Goal: Check status

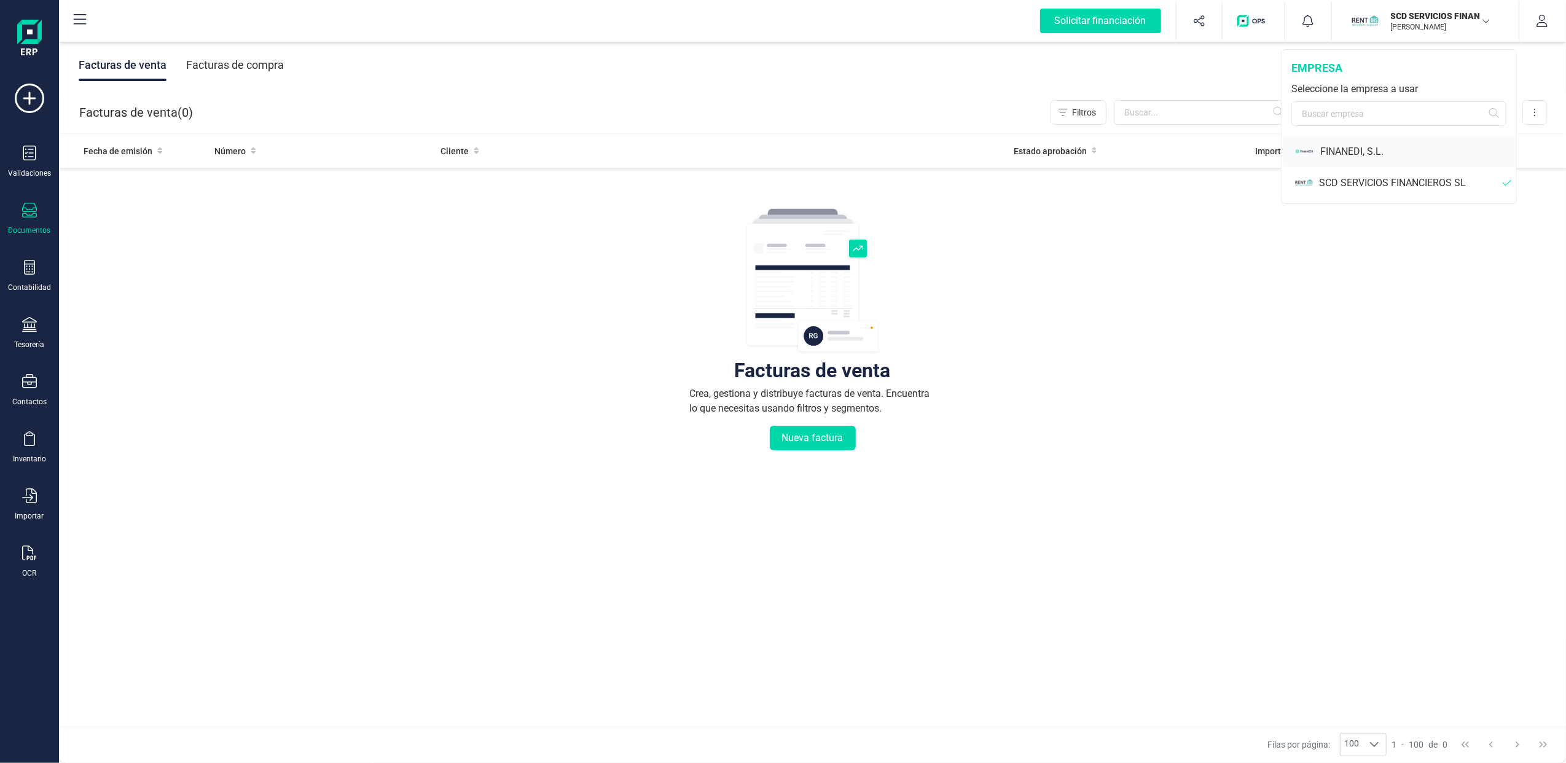
click at [1344, 155] on div "FINANEDI, S.L." at bounding box center [1418, 151] width 196 height 15
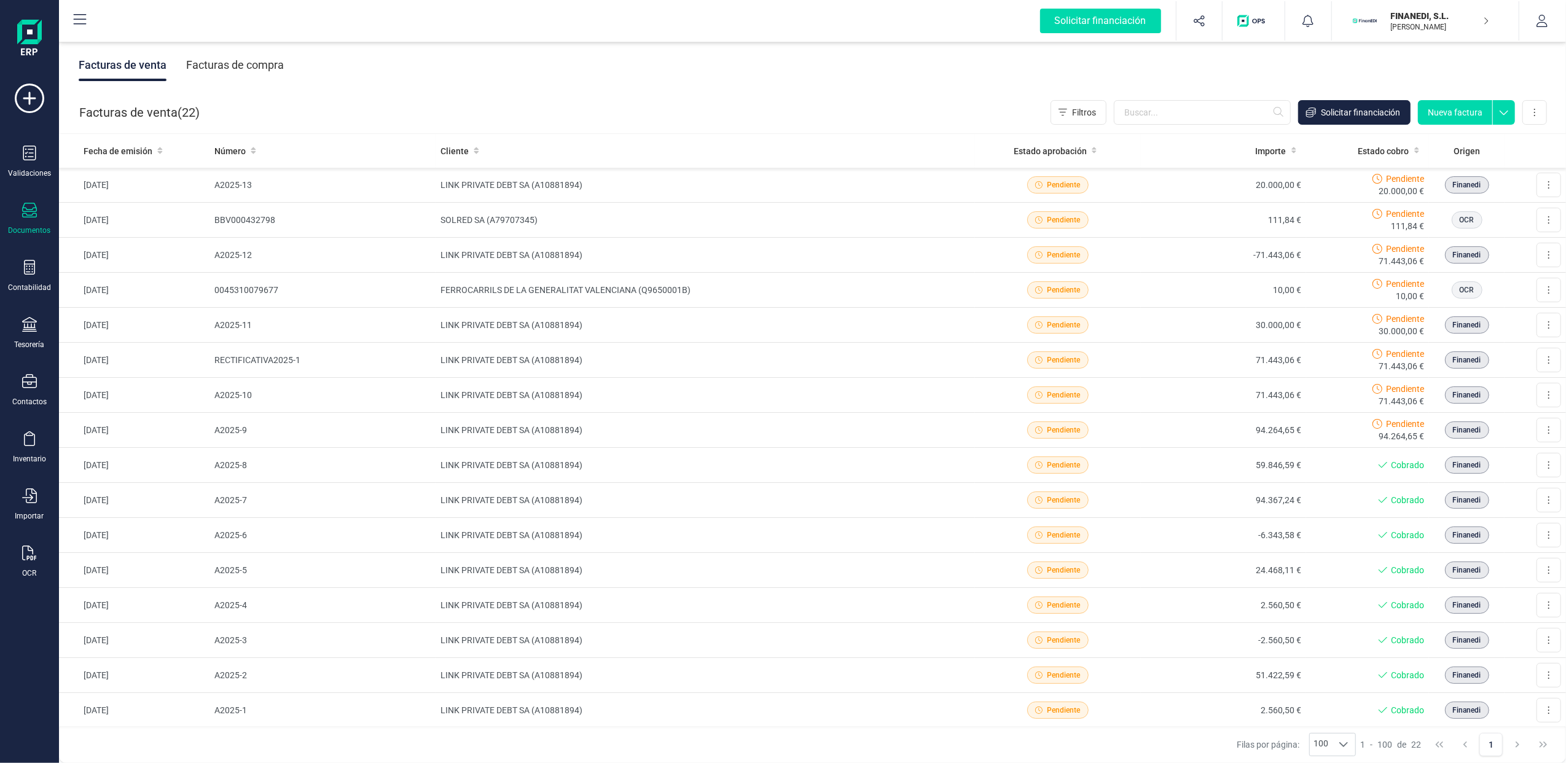
drag, startPoint x: 237, startPoint y: 60, endPoint x: 252, endPoint y: 61, distance: 14.8
click at [236, 60] on div "Facturas de compra" at bounding box center [235, 65] width 98 height 32
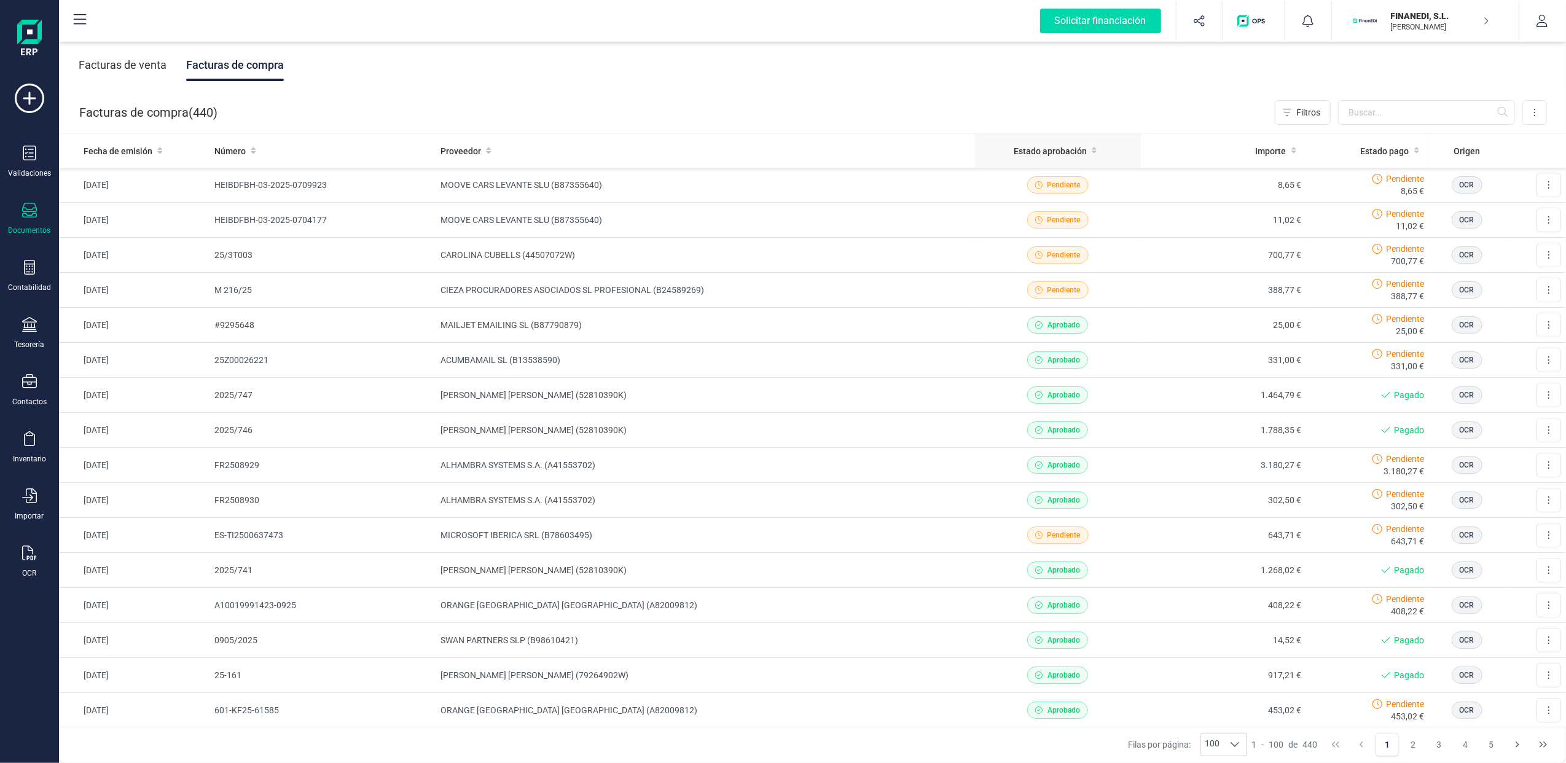
click at [1061, 154] on span "Estado aprobación" at bounding box center [1050, 151] width 73 height 12
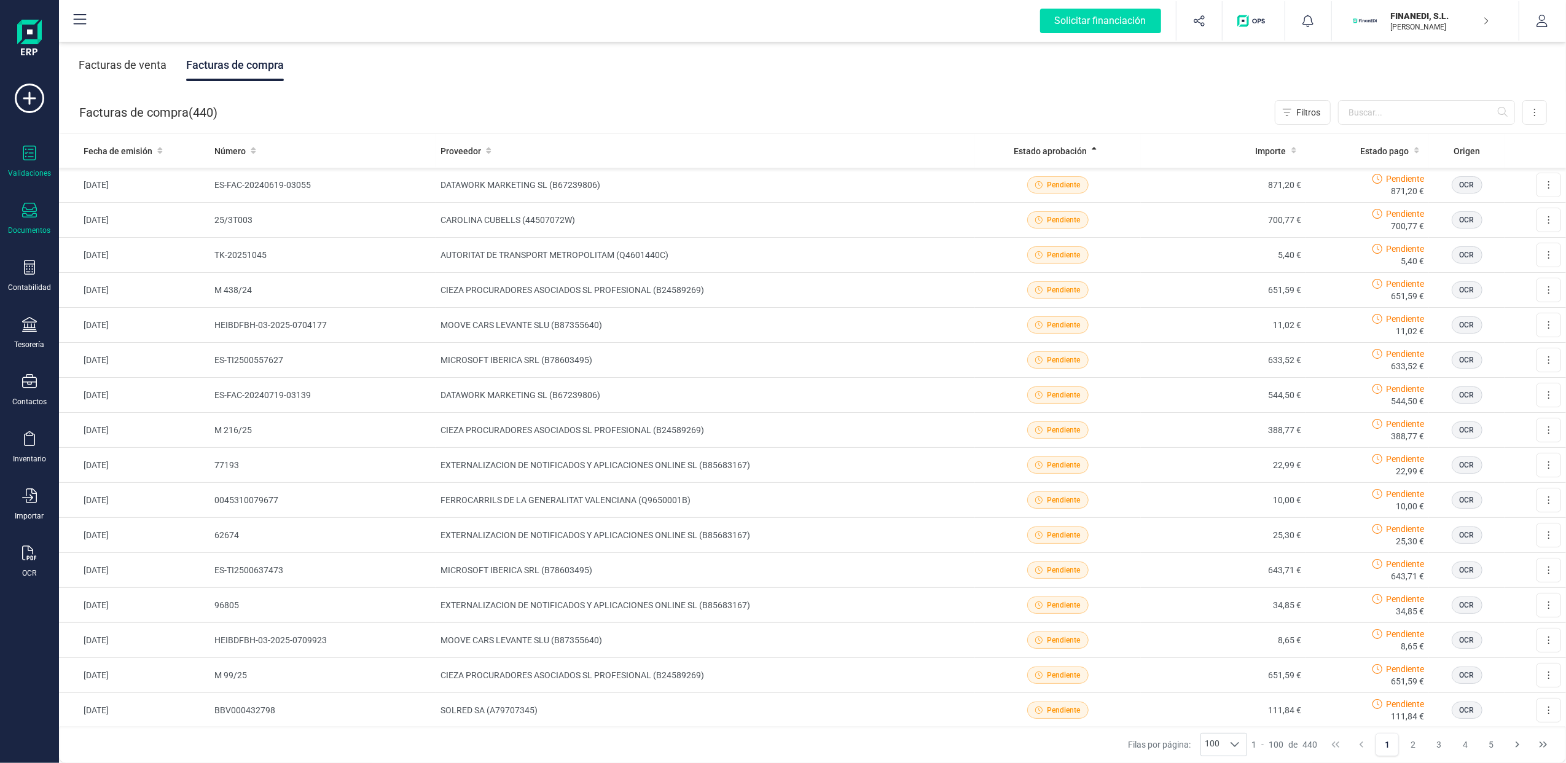
click at [18, 147] on div "Validaciones" at bounding box center [29, 162] width 49 height 33
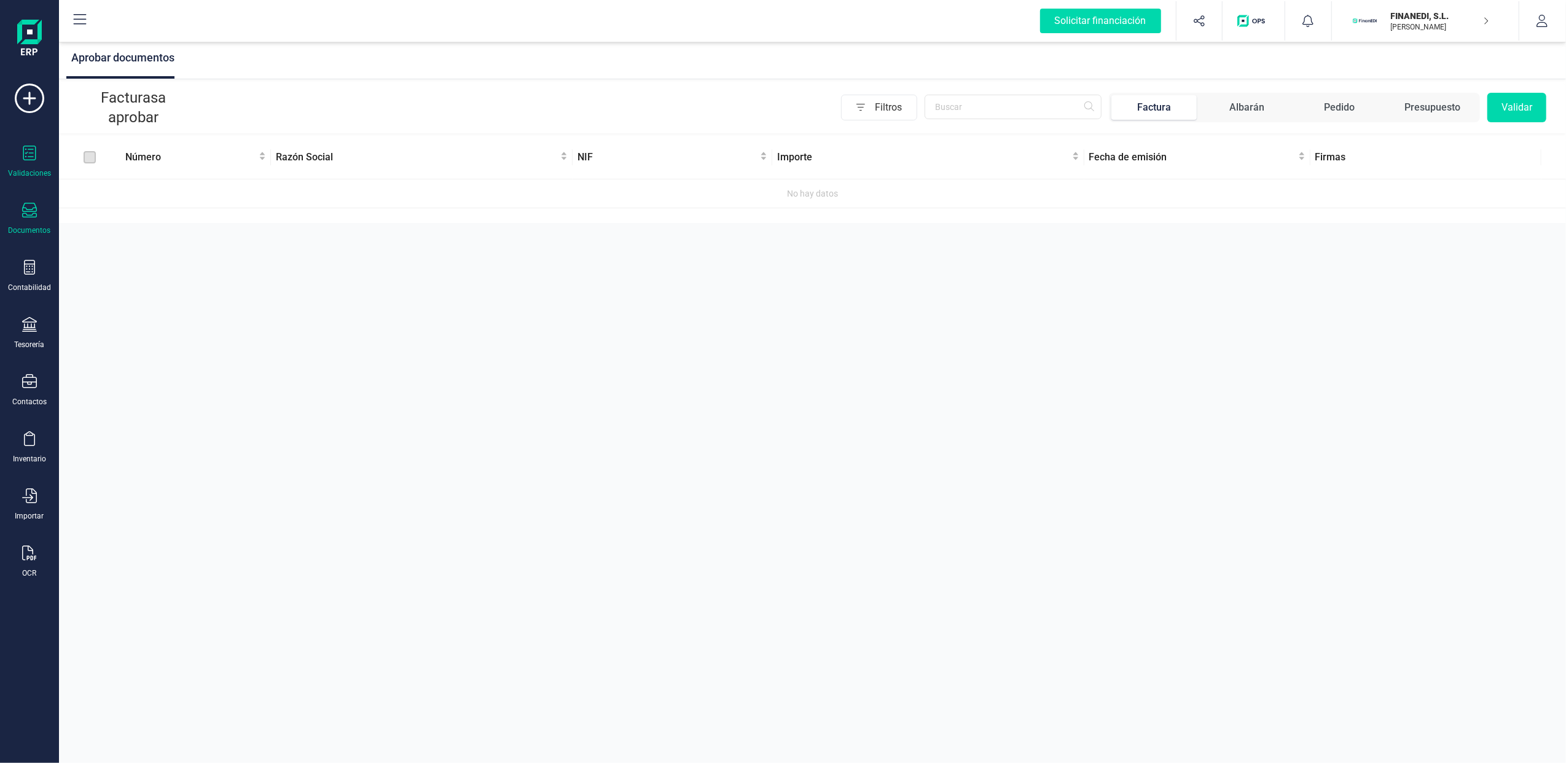
click at [33, 222] on div "Documentos" at bounding box center [29, 219] width 49 height 33
click at [120, 175] on span "Facturas" at bounding box center [128, 176] width 65 height 15
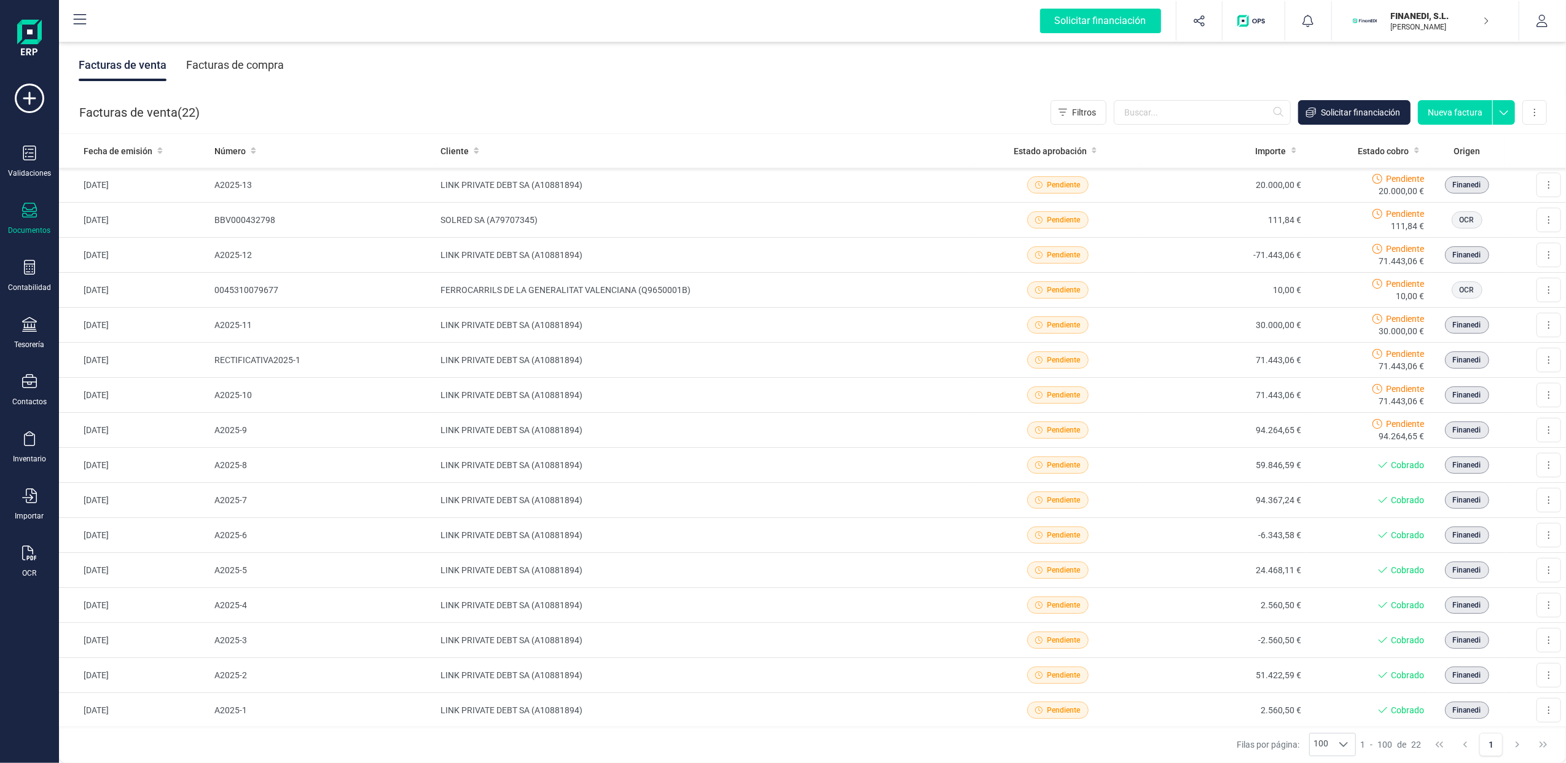
click at [231, 57] on div "Facturas de compra" at bounding box center [235, 65] width 98 height 32
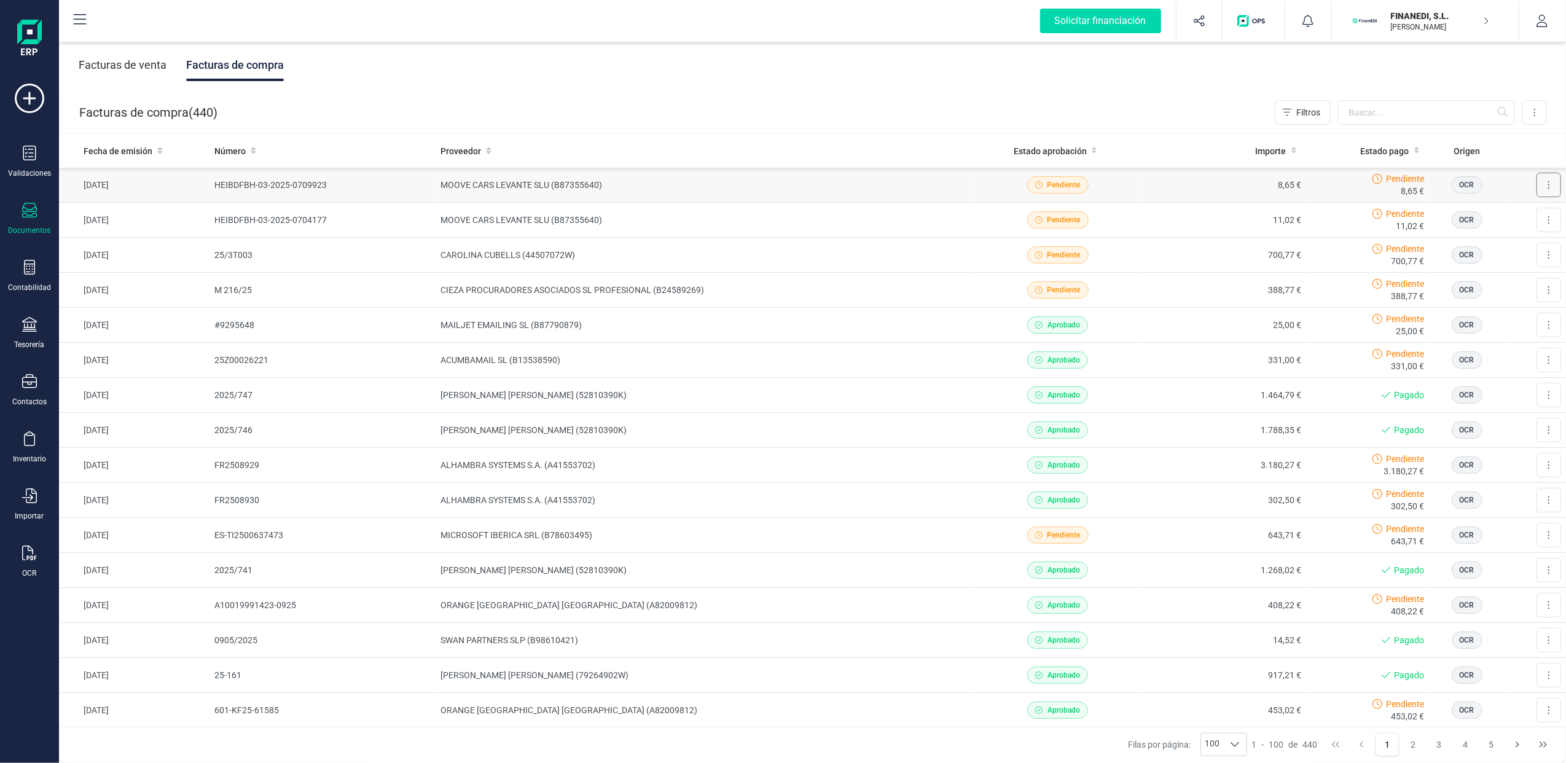
click at [1541, 182] on button at bounding box center [1548, 185] width 25 height 25
click at [1058, 182] on span "Pendiente" at bounding box center [1063, 184] width 33 height 11
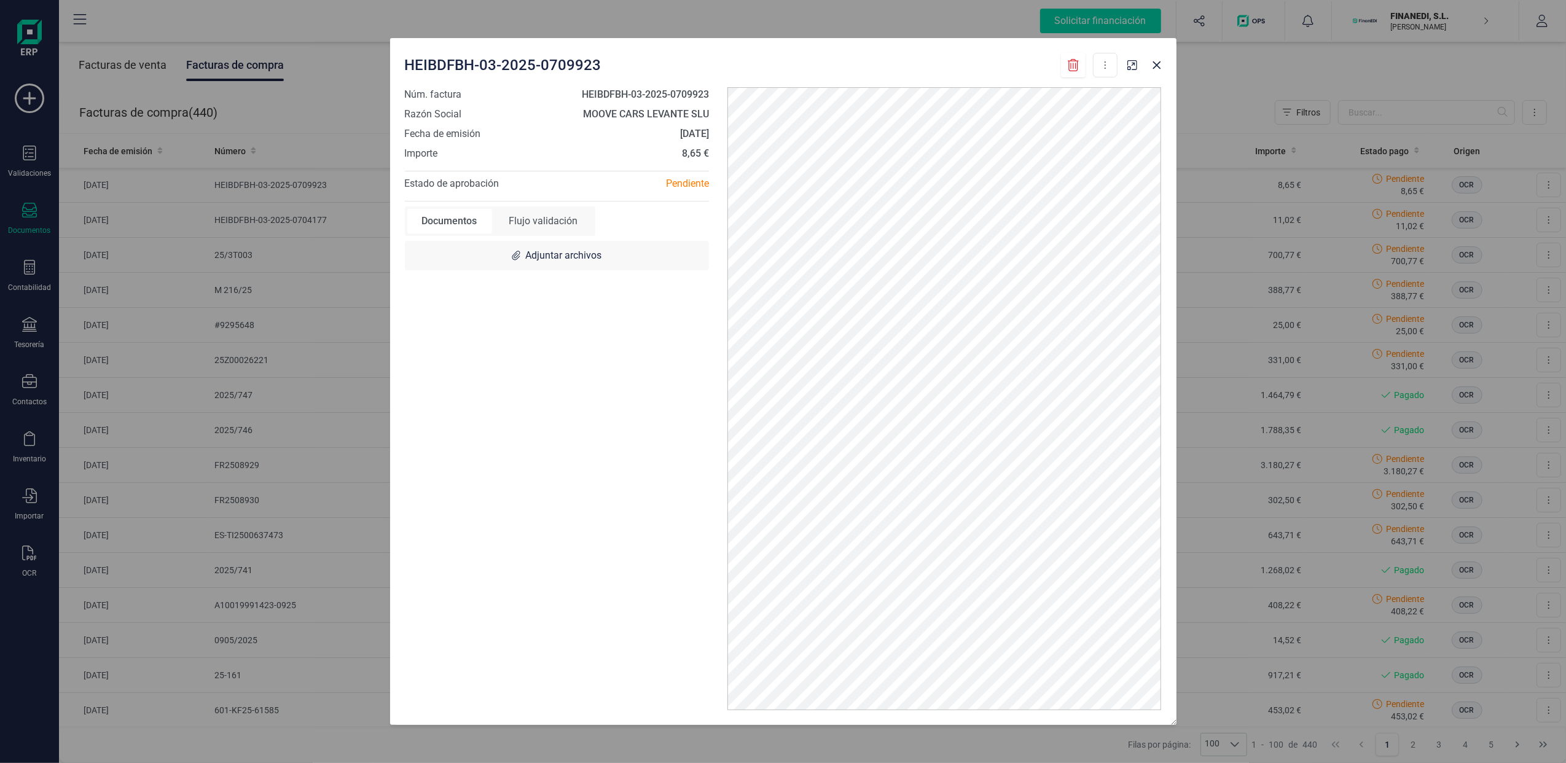
click at [555, 219] on div "Flujo validación" at bounding box center [543, 221] width 98 height 25
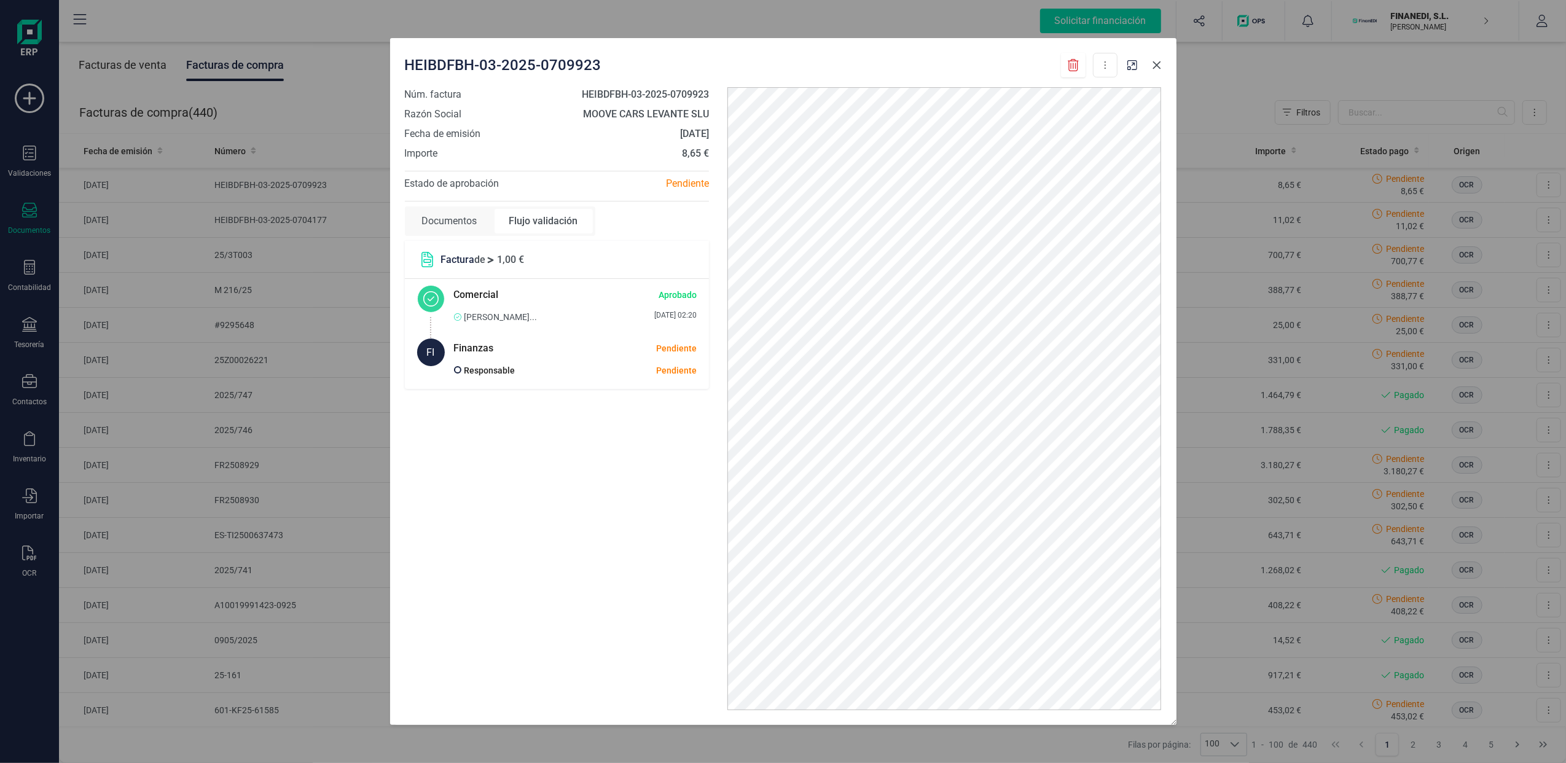
click at [1162, 64] on button "Close" at bounding box center [1157, 65] width 20 height 20
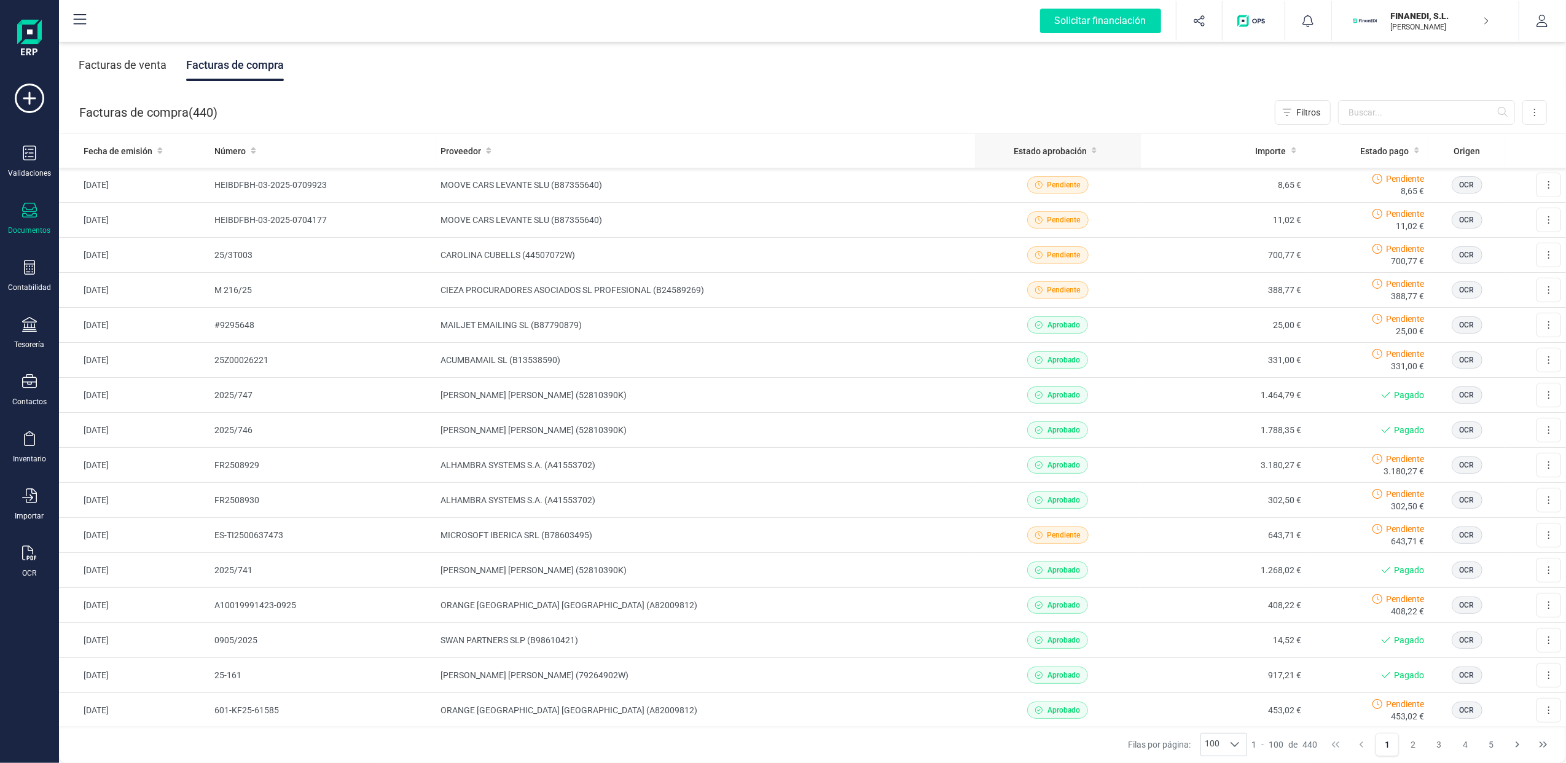
click at [1070, 150] on span "Estado aprobación" at bounding box center [1050, 151] width 73 height 12
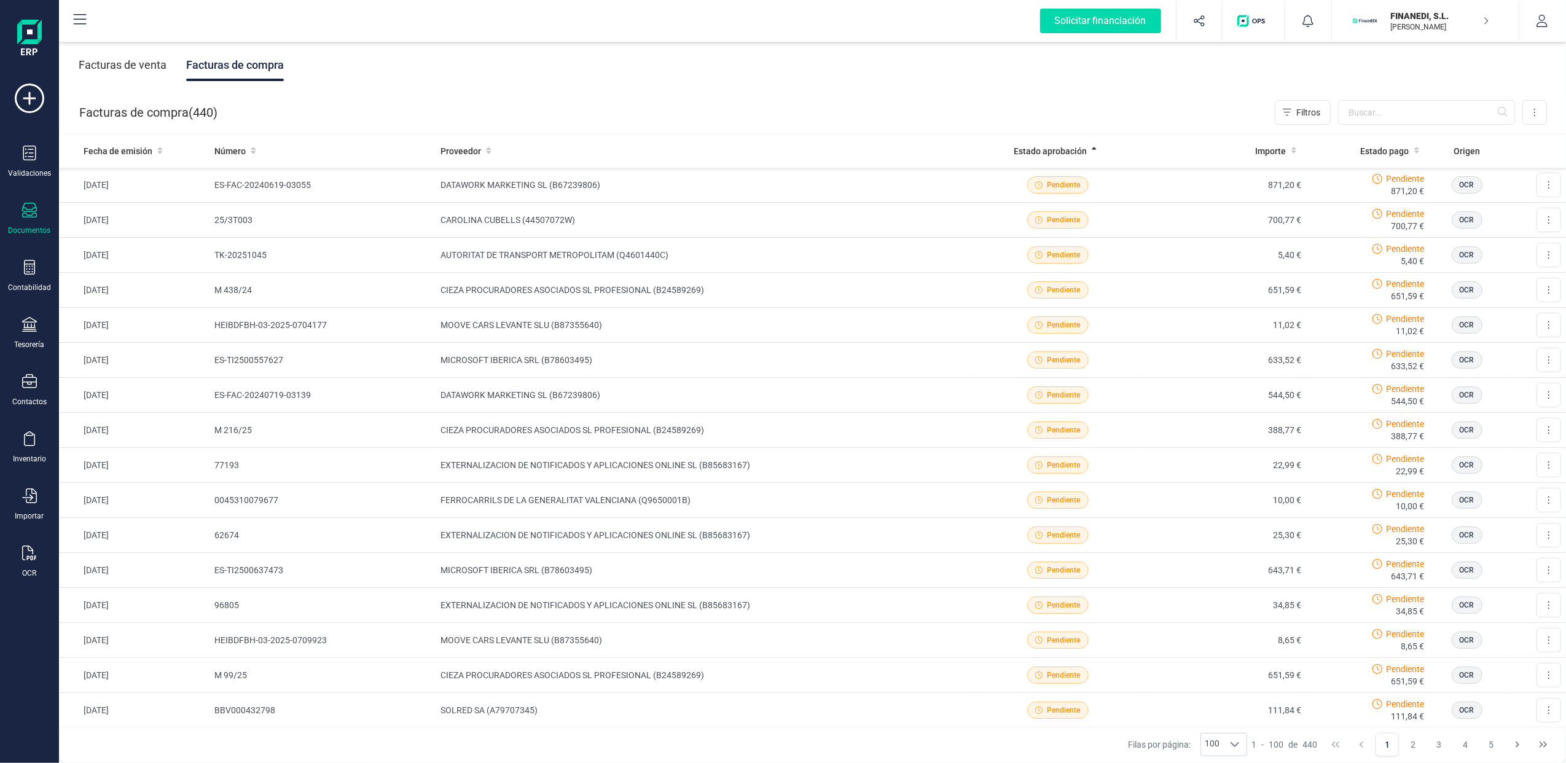
click at [1480, 12] on div "FINANEDI, [PERSON_NAME] [PERSON_NAME] BENET" at bounding box center [1435, 20] width 108 height 27
click at [1348, 178] on div "SCD SERVICIOS FINANCIEROS SL" at bounding box center [1418, 183] width 196 height 15
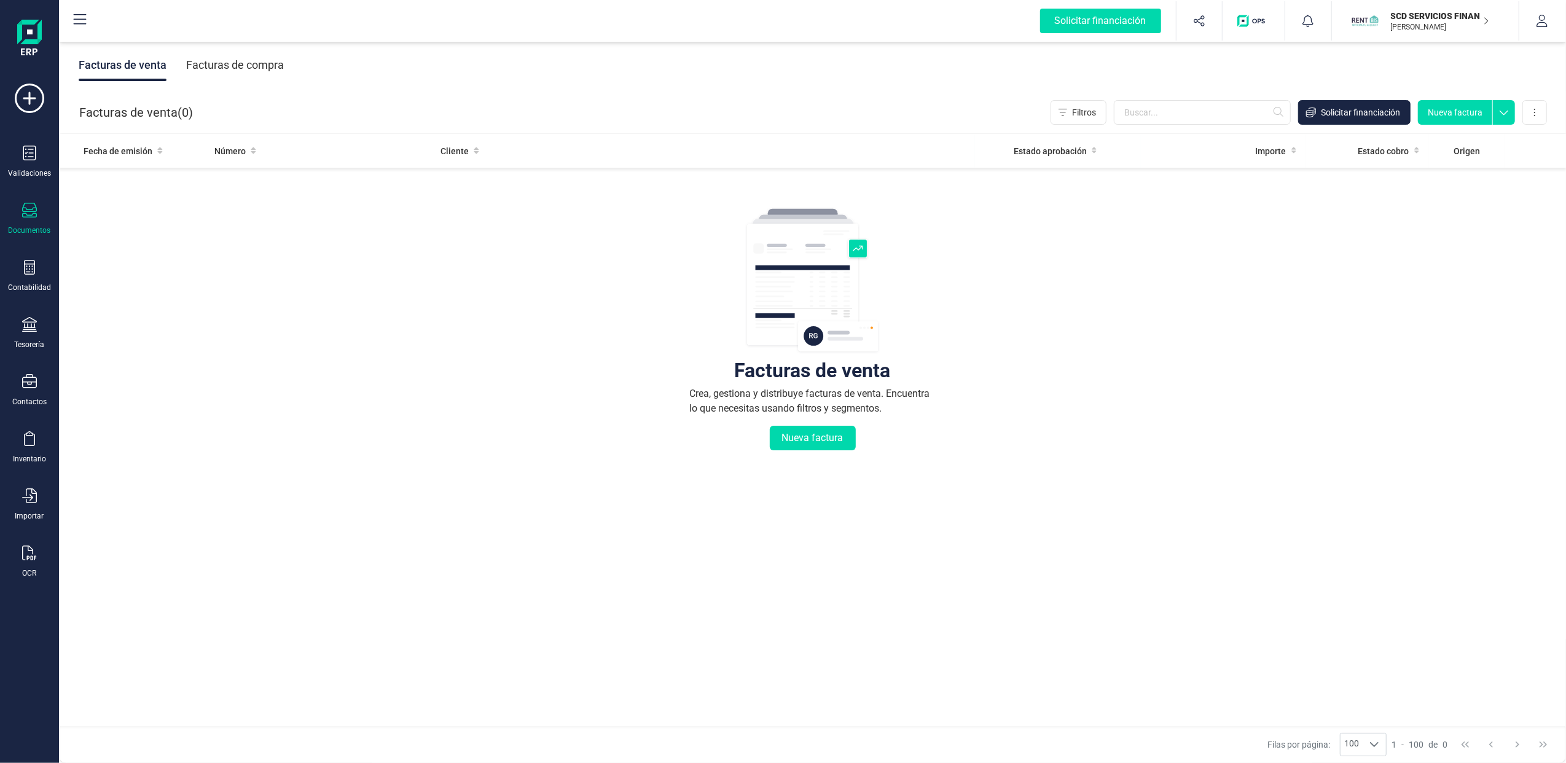
click at [248, 60] on div "Facturas de compra" at bounding box center [235, 65] width 98 height 32
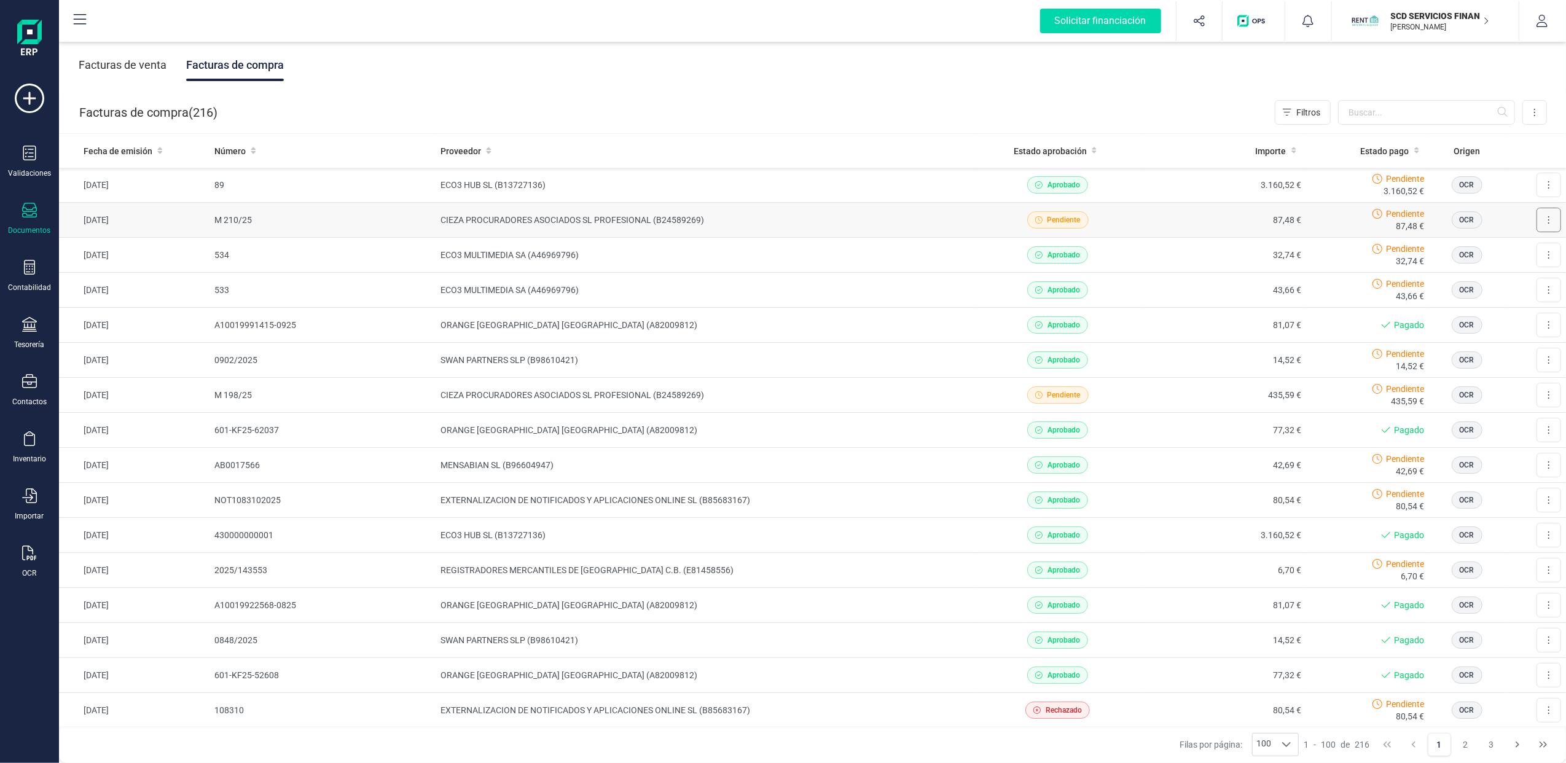
click at [1543, 221] on button at bounding box center [1548, 220] width 25 height 25
click at [600, 215] on td "CIEZA PROCURADORES ASOCIADOS SL PROFESIONAL (B24589269)" at bounding box center [705, 220] width 539 height 35
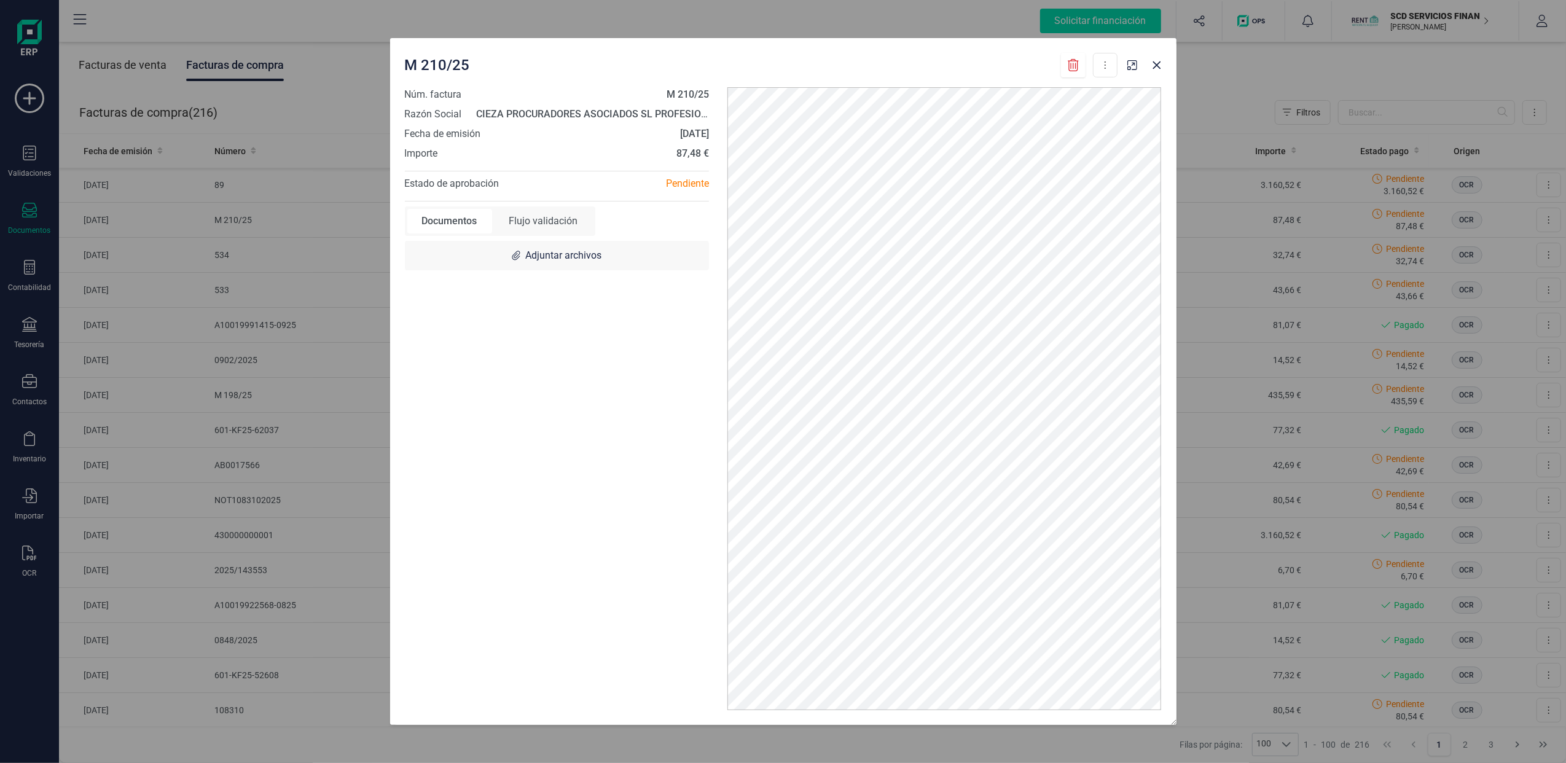
click at [455, 213] on div "Documentos" at bounding box center [449, 221] width 85 height 25
click at [453, 219] on div "Documentos" at bounding box center [449, 221] width 85 height 25
click at [558, 216] on div "Flujo validación" at bounding box center [543, 221] width 98 height 25
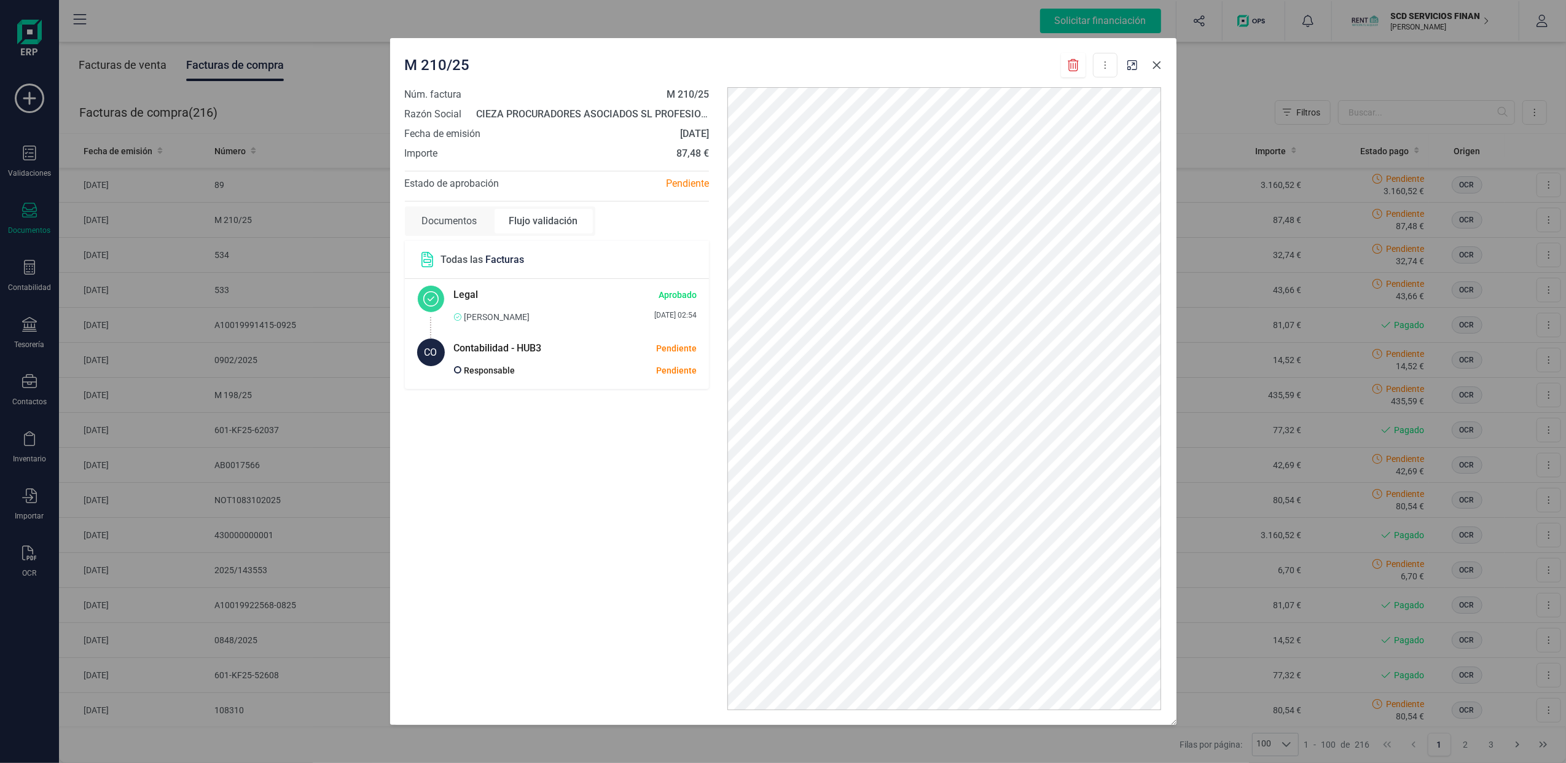
click at [1159, 64] on icon "Close" at bounding box center [1157, 65] width 10 height 10
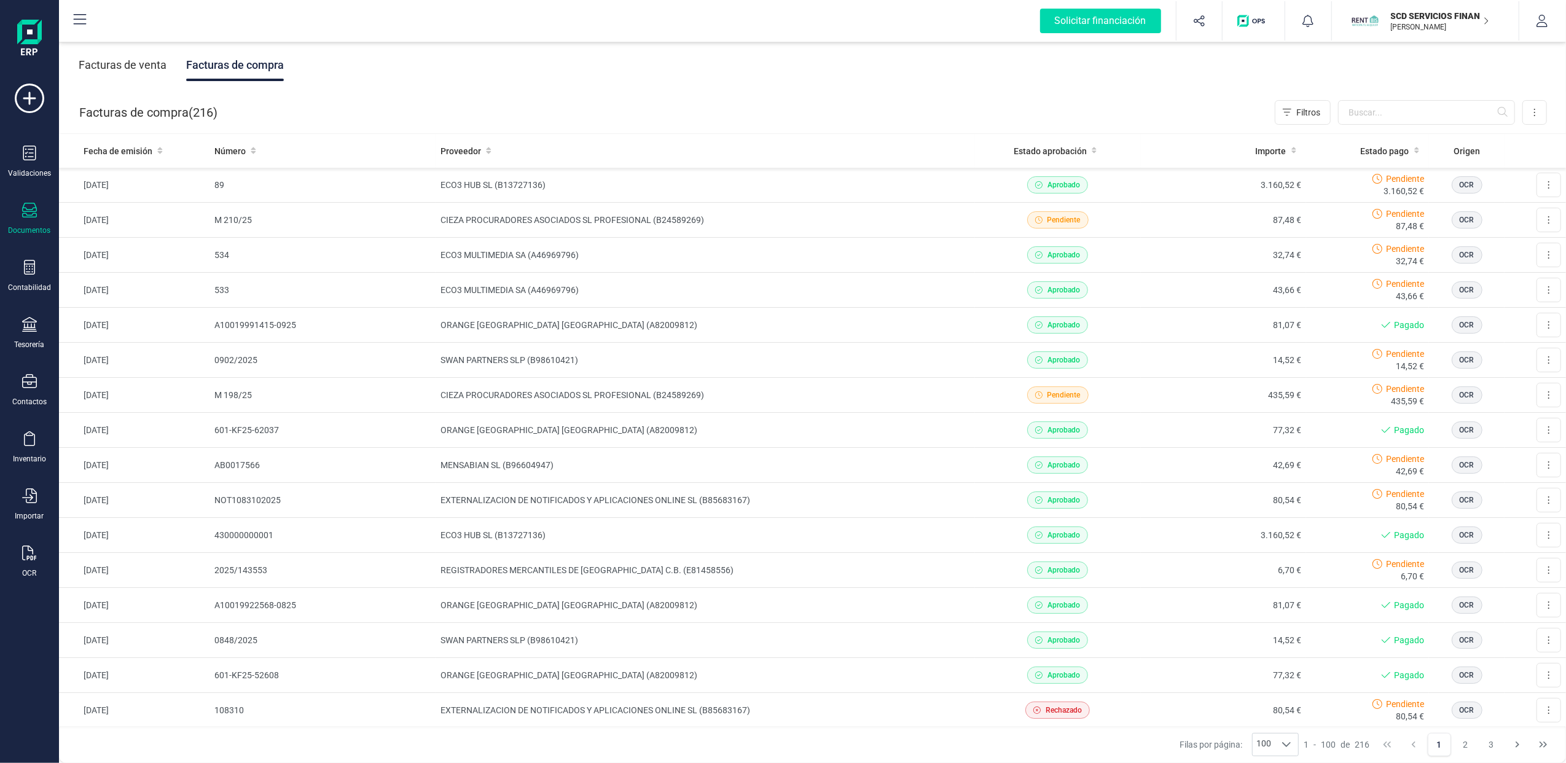
click at [1475, 21] on p "SCD SERVICIOS FINANCIEROS SL" at bounding box center [1440, 16] width 98 height 12
click at [1349, 150] on div "FINANEDI, S.L." at bounding box center [1418, 151] width 196 height 15
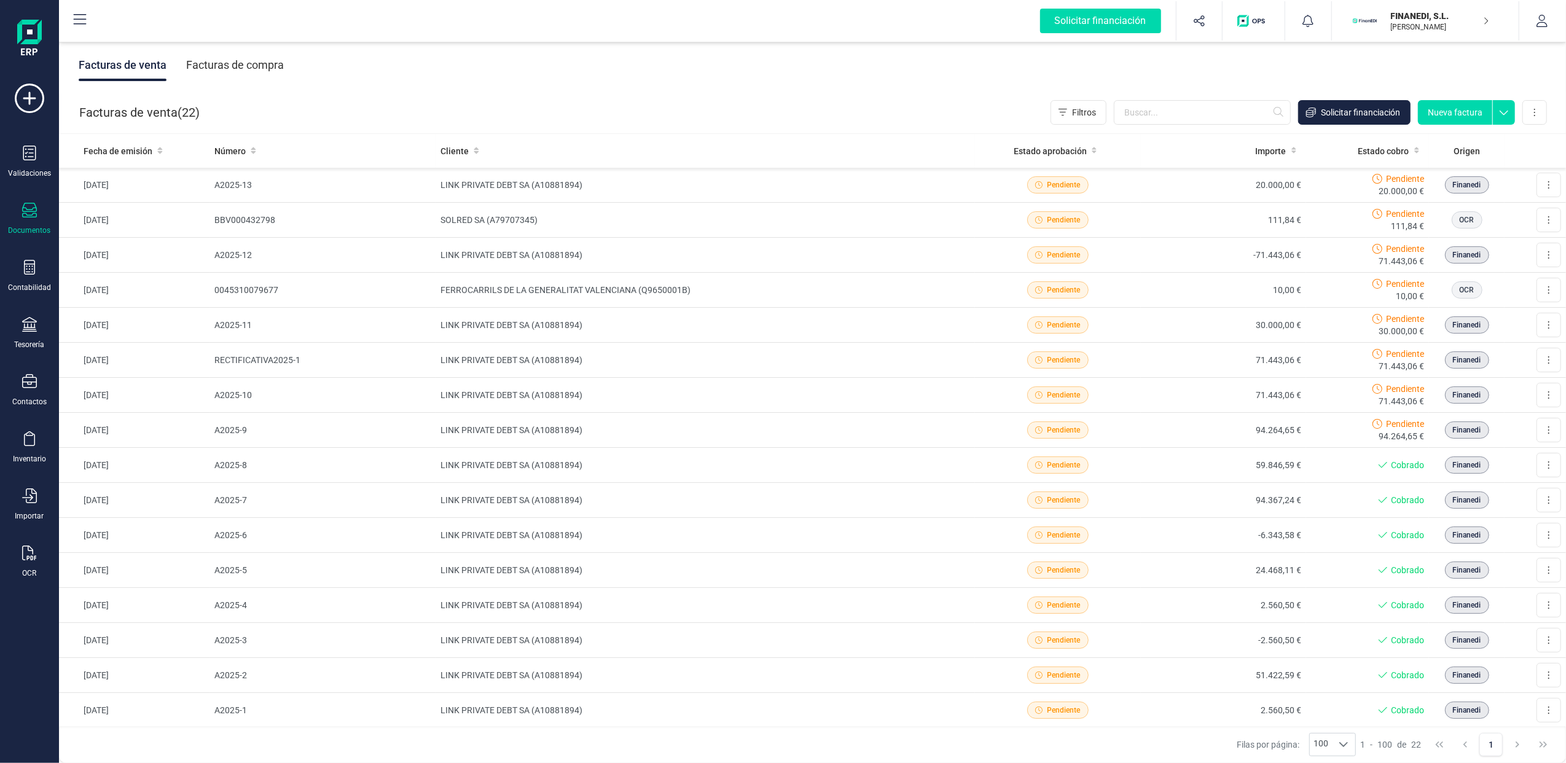
click at [268, 61] on div "Facturas de compra" at bounding box center [235, 65] width 98 height 32
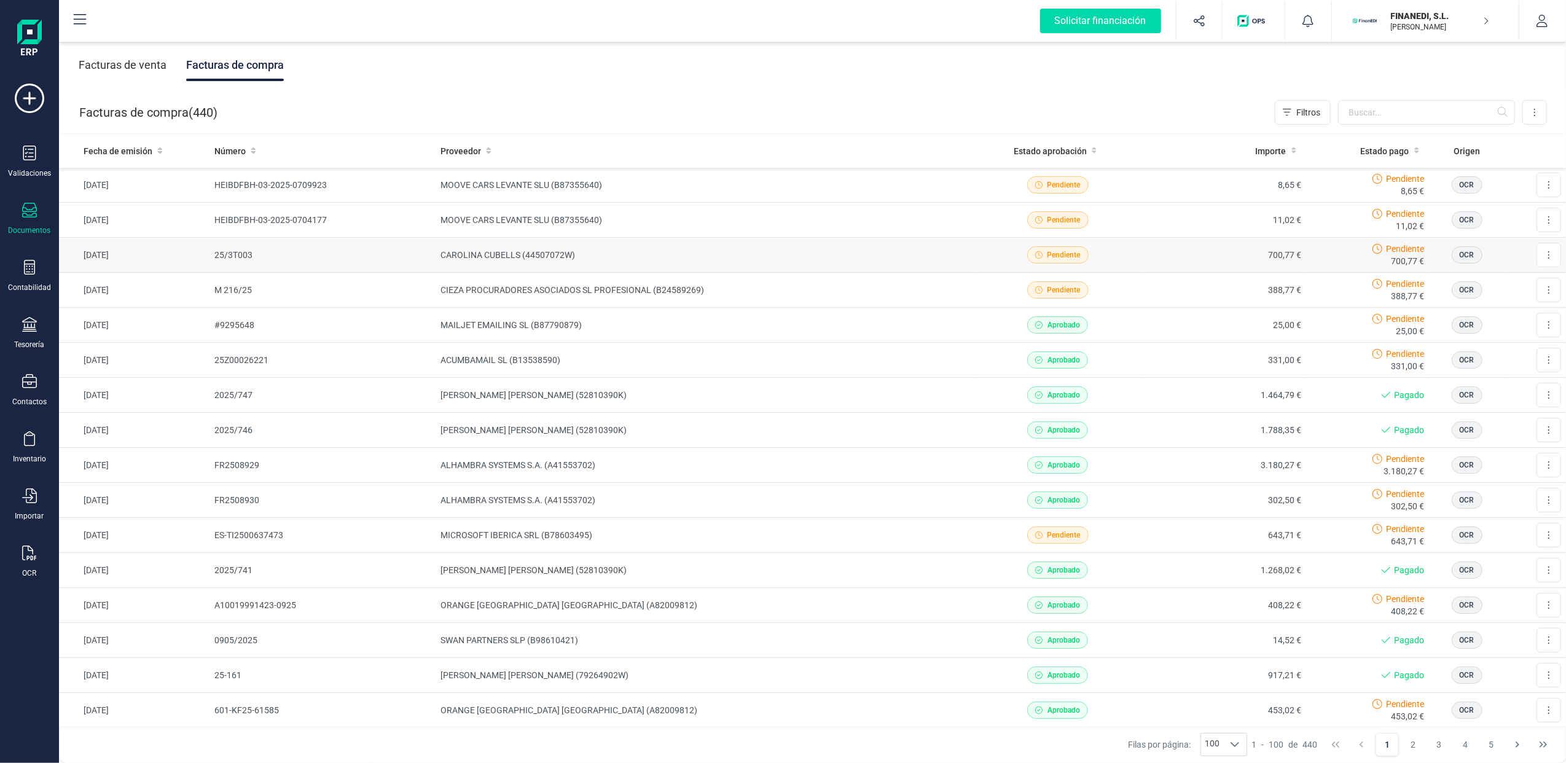
click at [549, 249] on td "CAROLINA CUBELLS (44507072W)" at bounding box center [705, 255] width 539 height 35
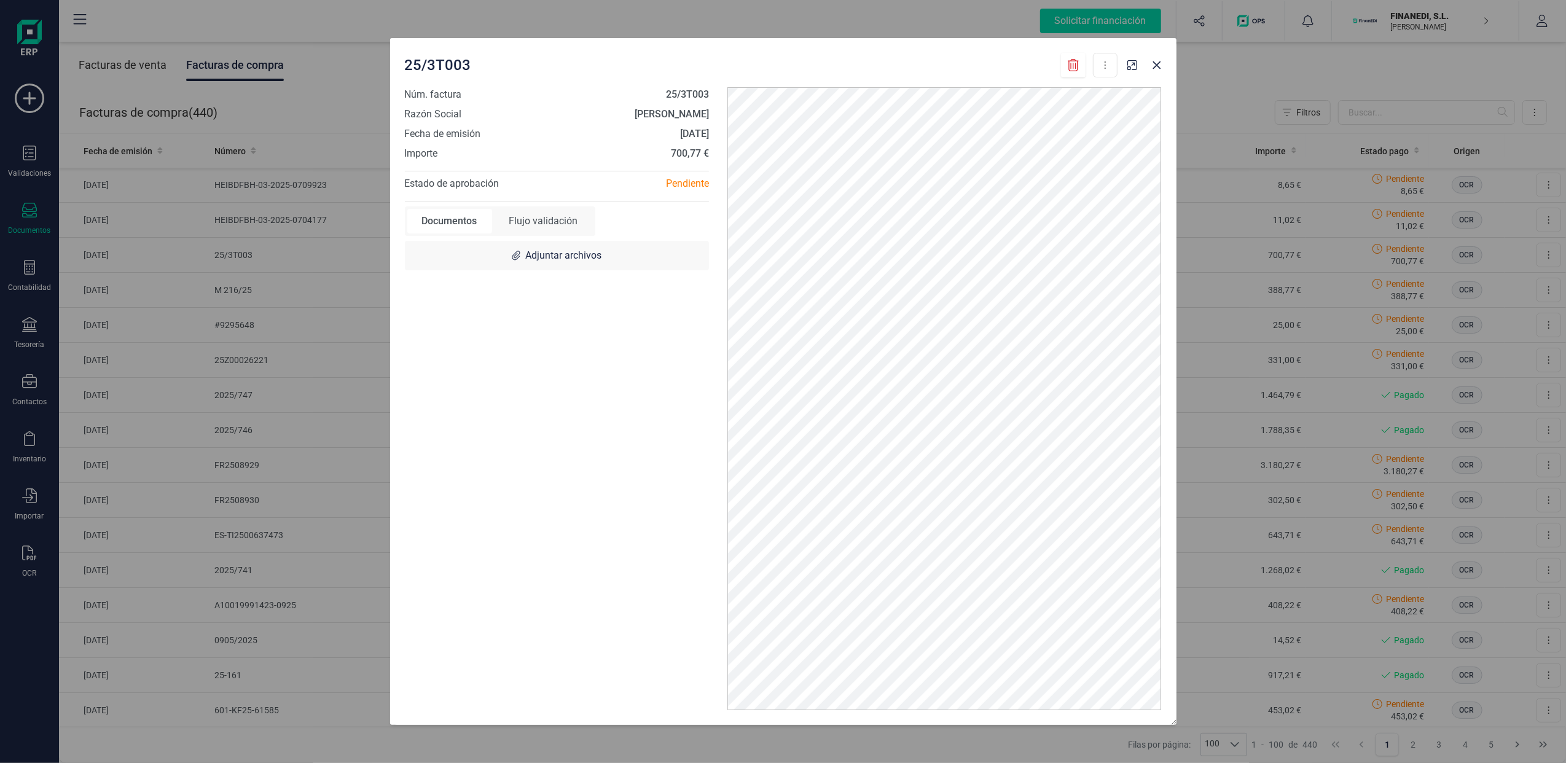
click at [566, 216] on div "Flujo validación" at bounding box center [543, 221] width 98 height 25
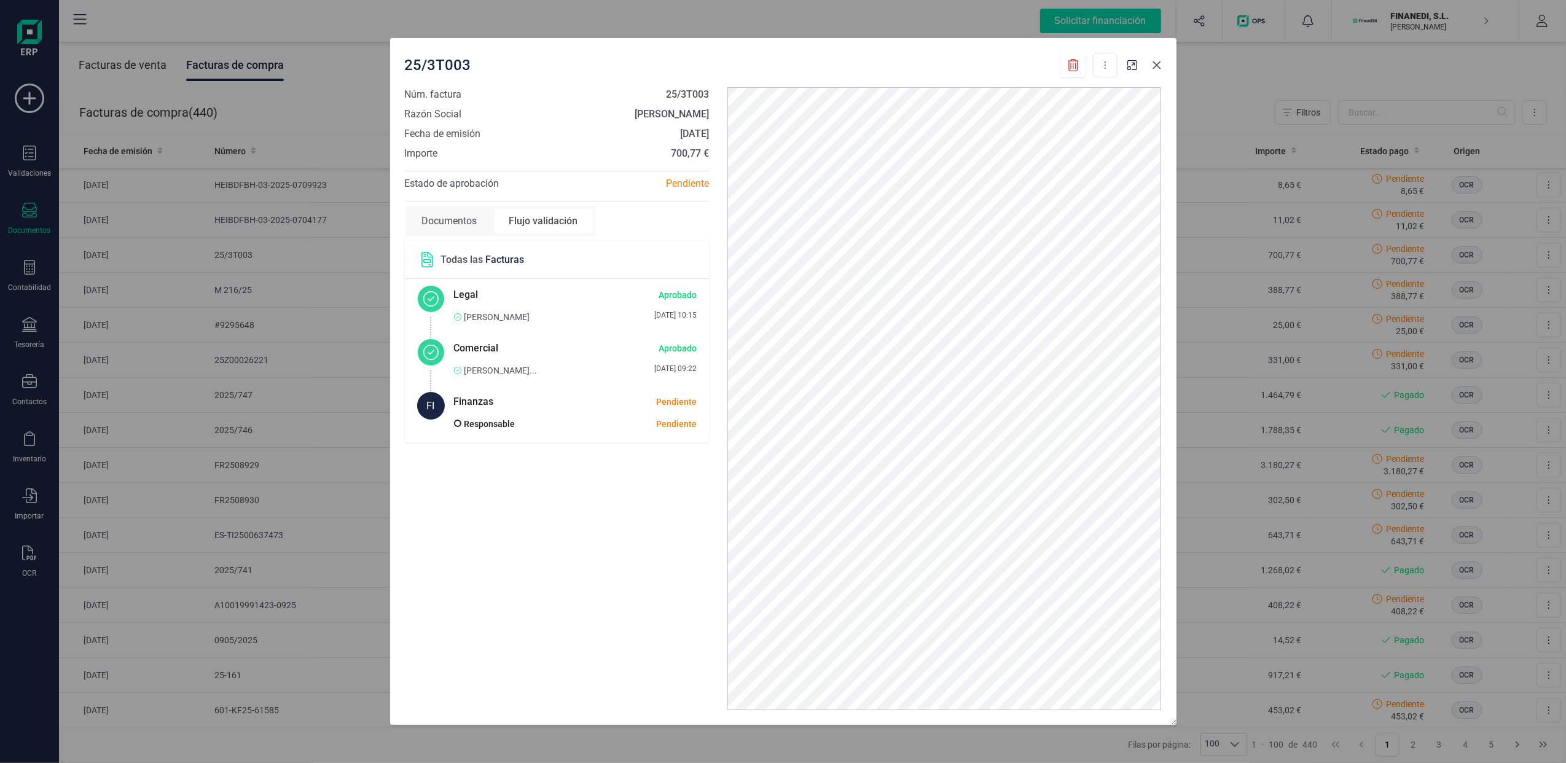
click at [1160, 62] on icon "Close" at bounding box center [1156, 65] width 8 height 8
